Goal: Communication & Community: Answer question/provide support

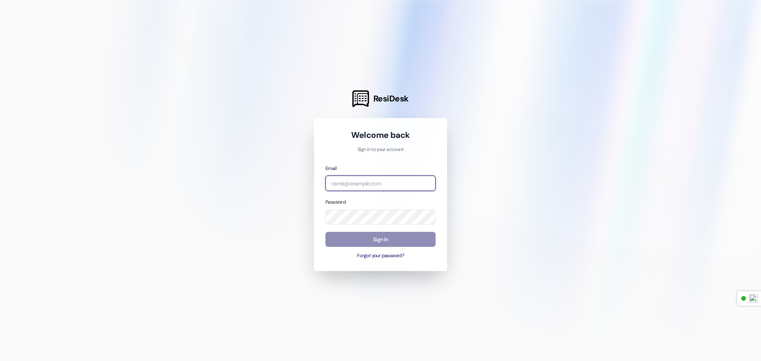
type input "[PERSON_NAME][EMAIL_ADDRESS][DOMAIN_NAME]"
click at [372, 237] on button "Sign In" at bounding box center [380, 239] width 110 height 15
